Goal: Find specific page/section: Find specific page/section

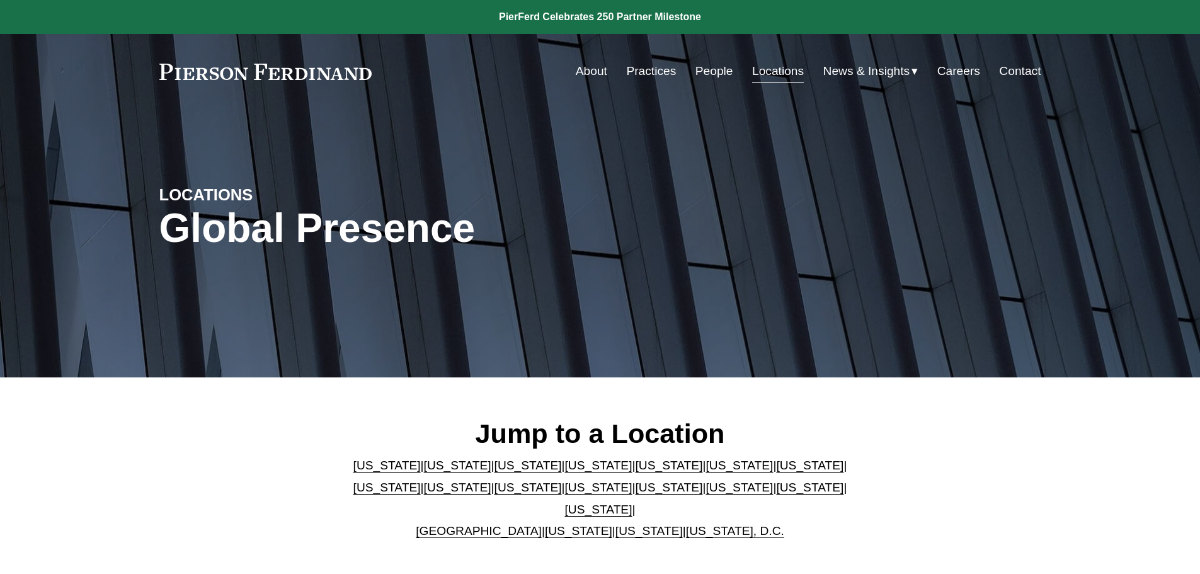
click at [635, 472] on link "[US_STATE]" at bounding box center [668, 465] width 67 height 13
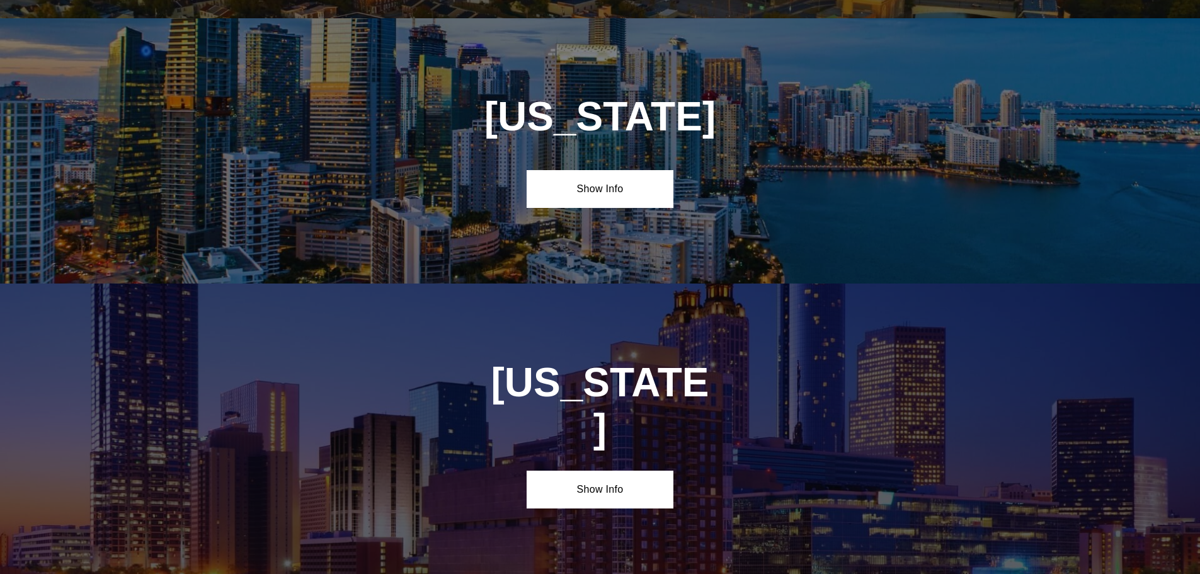
scroll to position [1633, 0]
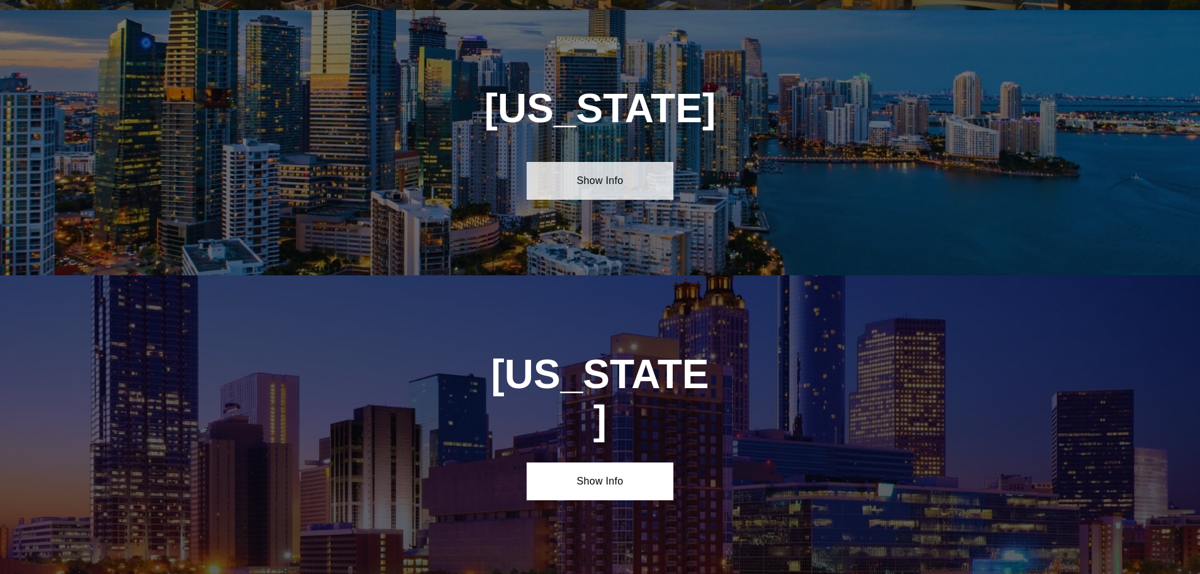
click at [606, 178] on link "Show Info" at bounding box center [600, 181] width 147 height 38
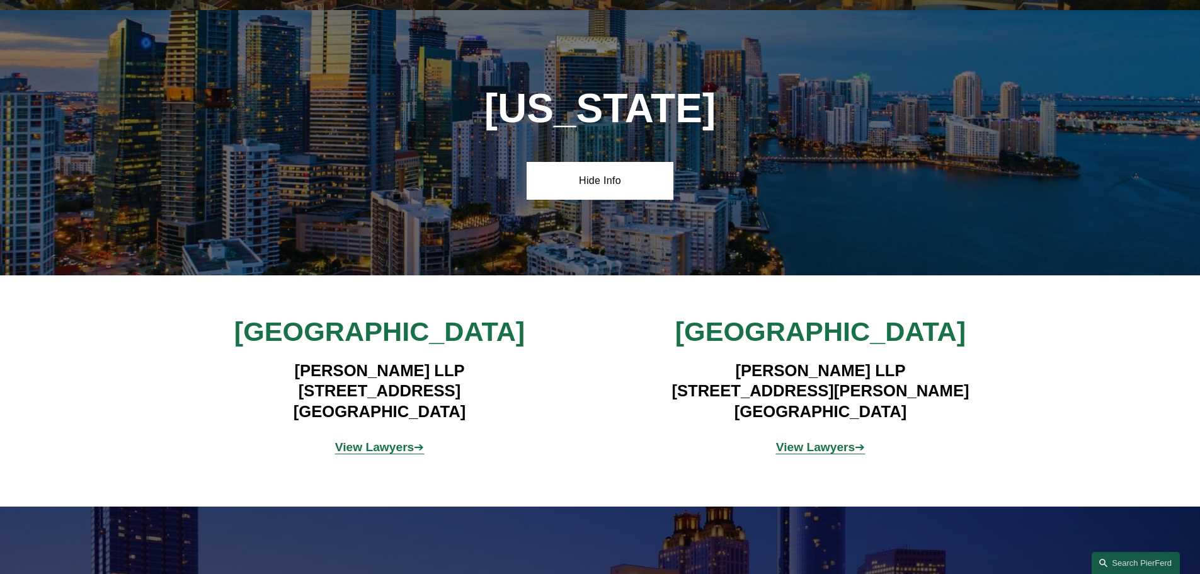
click at [789, 440] on strong "View Lawyers" at bounding box center [815, 446] width 79 height 13
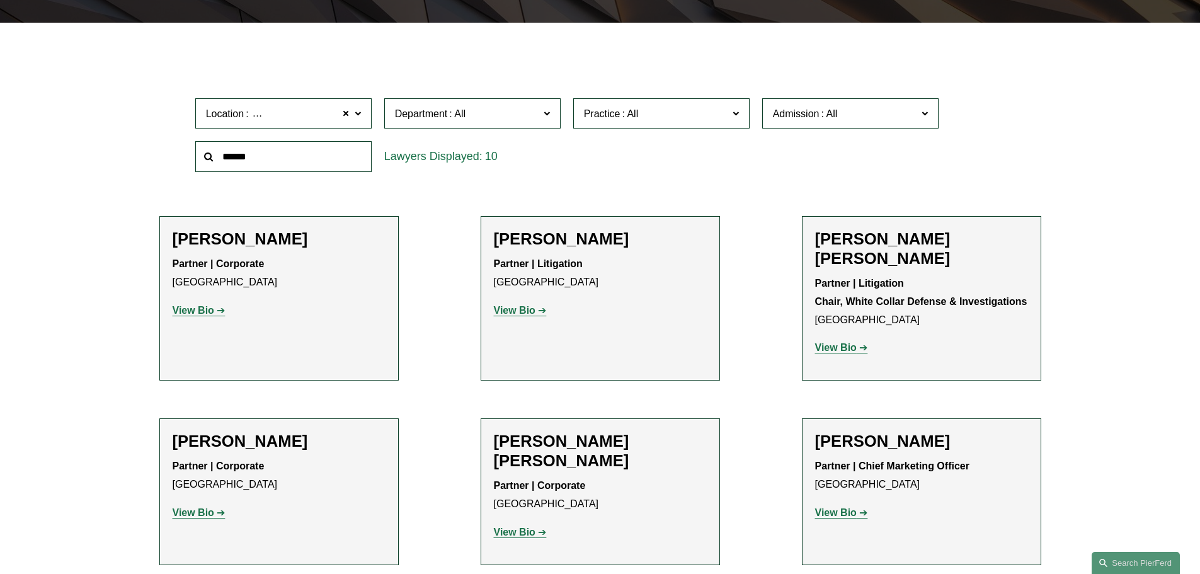
scroll to position [63, 0]
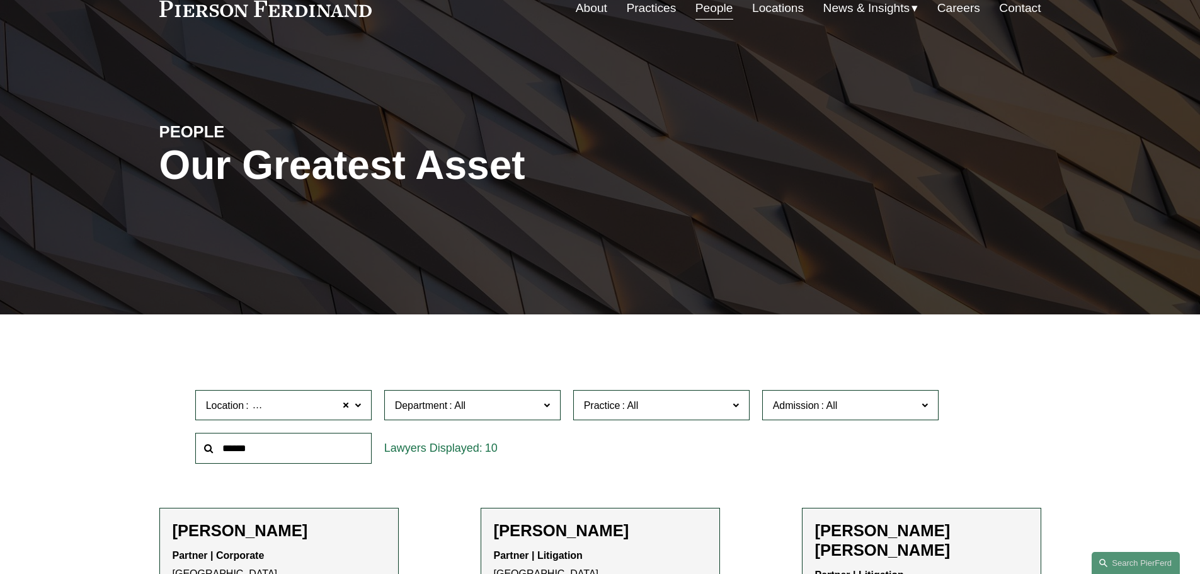
click at [497, 403] on span "Department" at bounding box center [467, 405] width 144 height 17
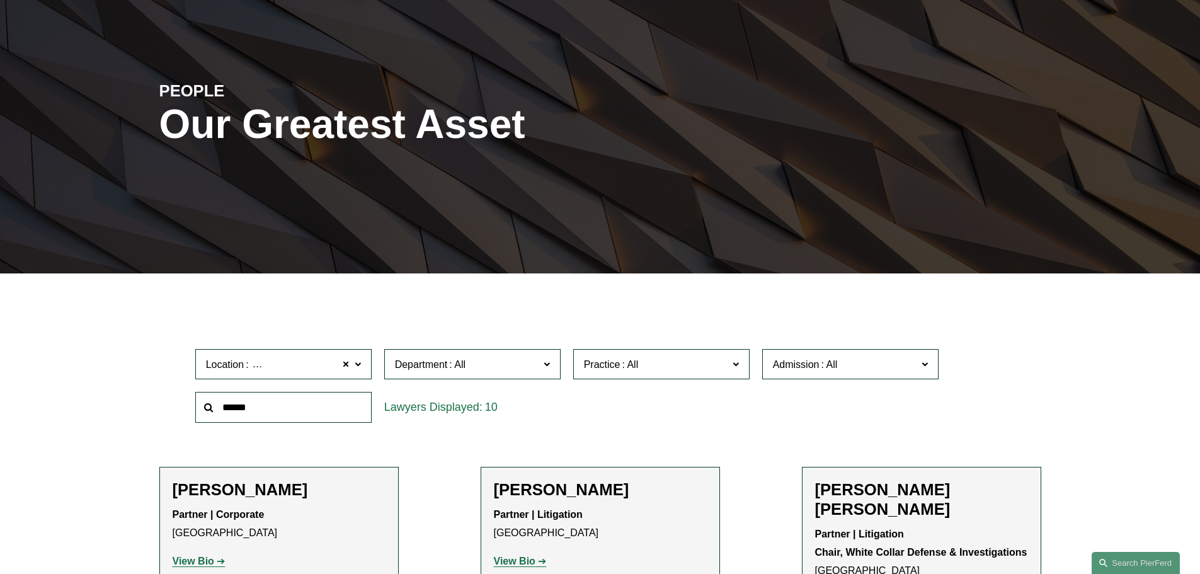
scroll to position [126, 0]
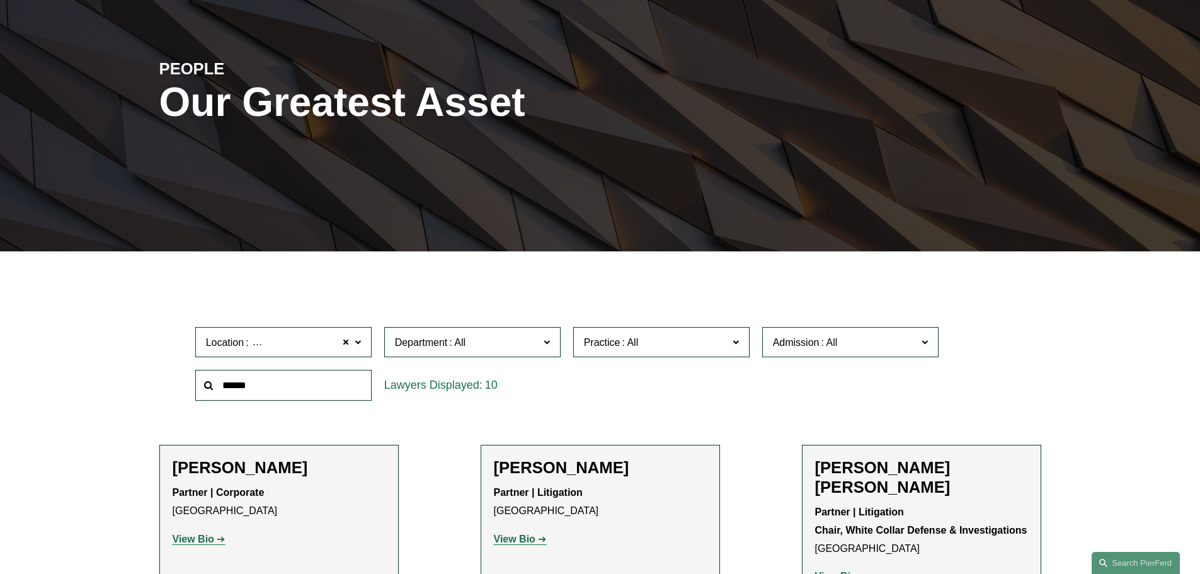
click at [354, 343] on label "Location [GEOGRAPHIC_DATA]" at bounding box center [283, 342] width 176 height 31
click at [0, 0] on link "[GEOGRAPHIC_DATA]" at bounding box center [0, 0] width 0 height 0
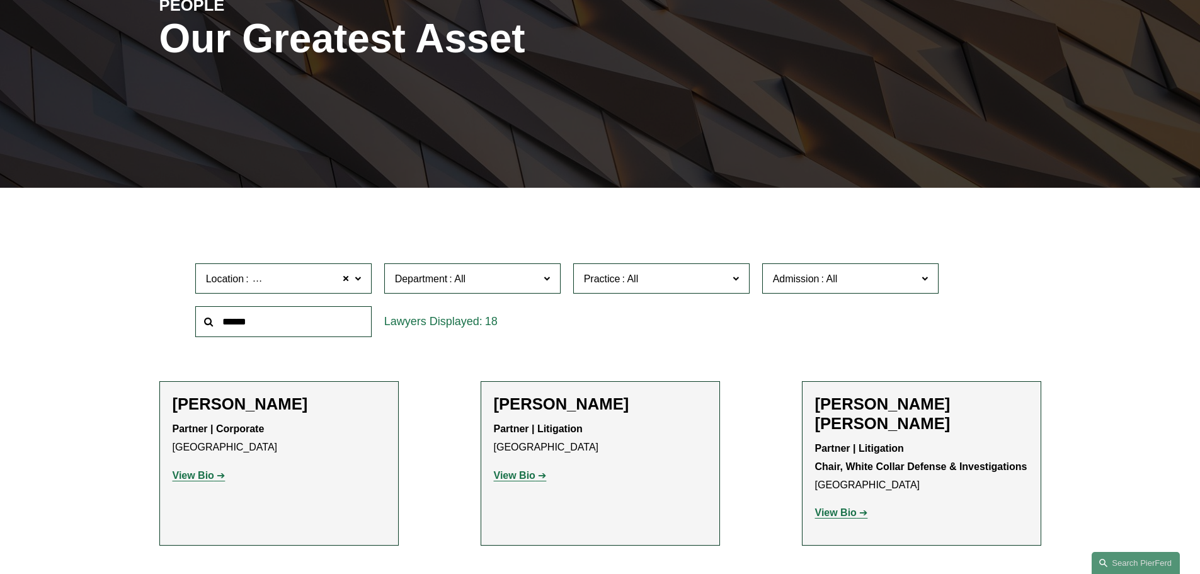
scroll to position [252, 0]
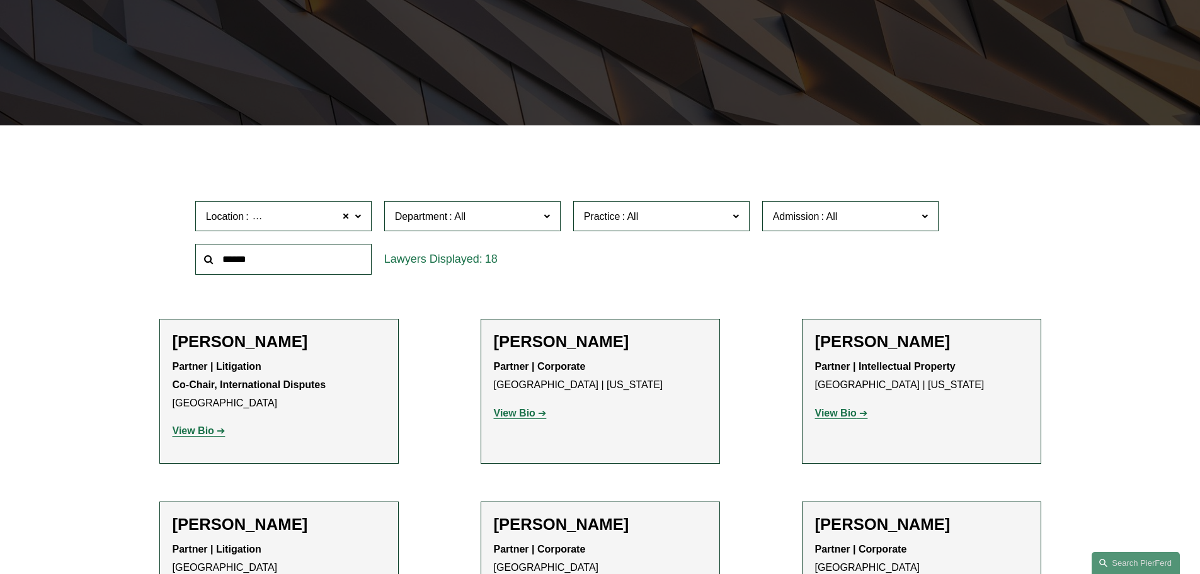
click at [545, 221] on span at bounding box center [546, 215] width 6 height 16
click at [696, 209] on label "Practice" at bounding box center [661, 216] width 176 height 31
click at [0, 0] on link "Insurance" at bounding box center [0, 0] width 0 height 0
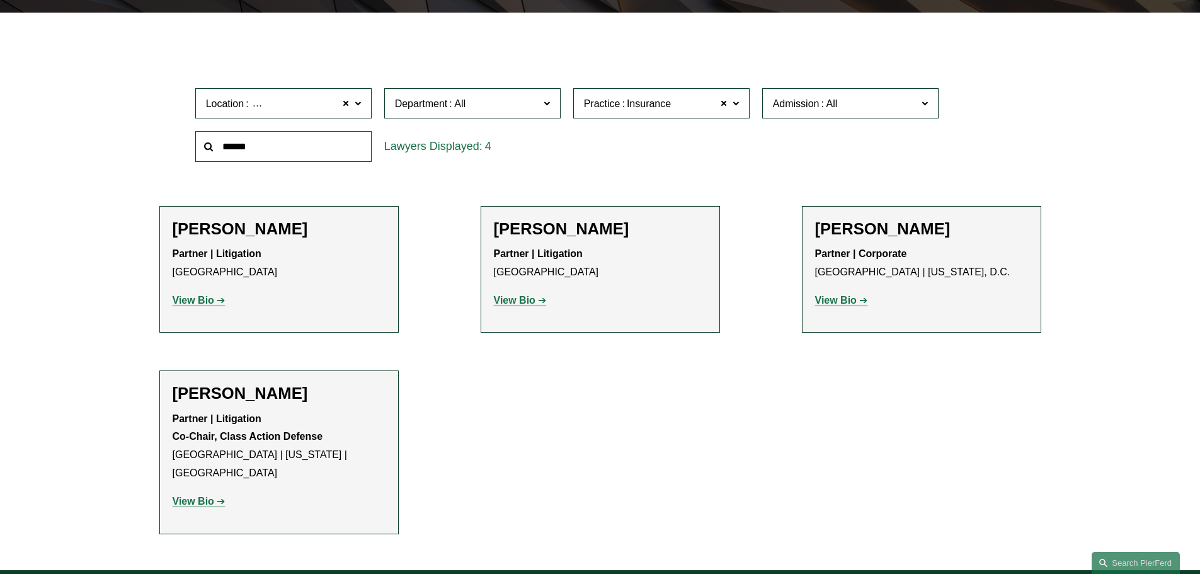
scroll to position [378, 0]
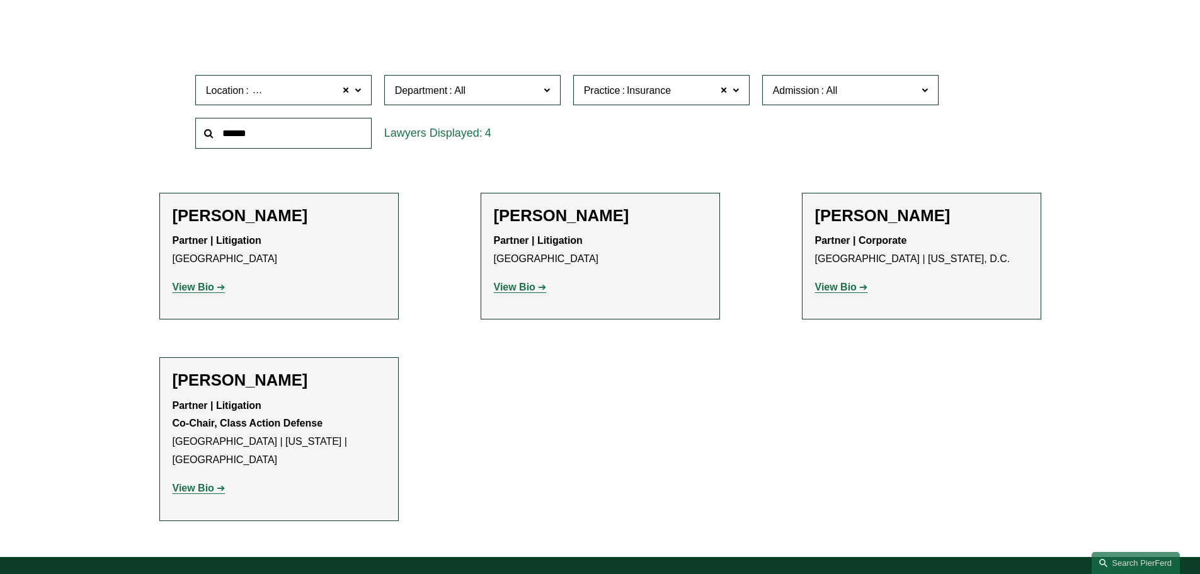
click at [533, 288] on strong "View Bio" at bounding box center [515, 287] width 42 height 11
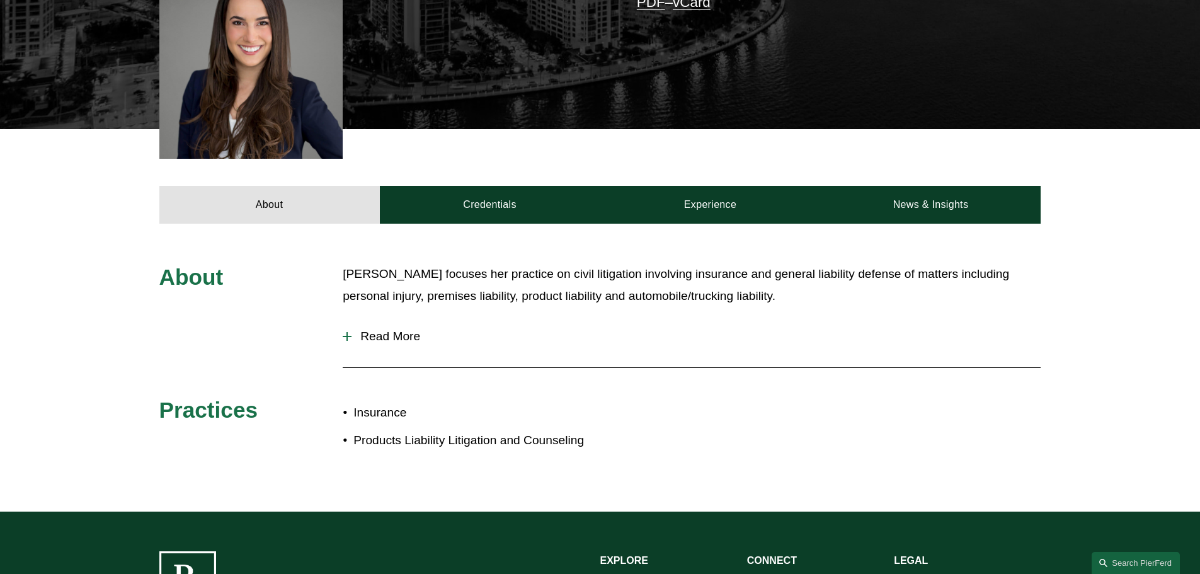
scroll to position [315, 0]
